Goal: Transaction & Acquisition: Subscribe to service/newsletter

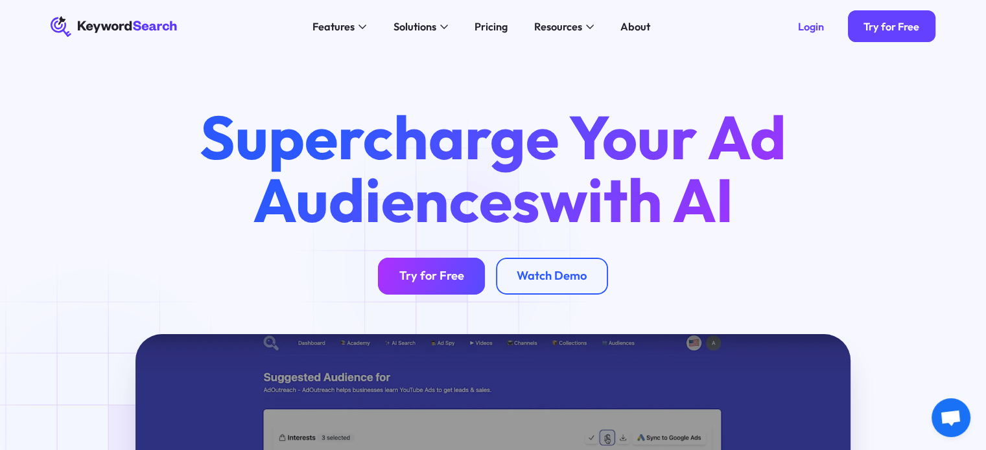
click at [449, 269] on link "Try for Free" at bounding box center [431, 276] width 107 height 37
